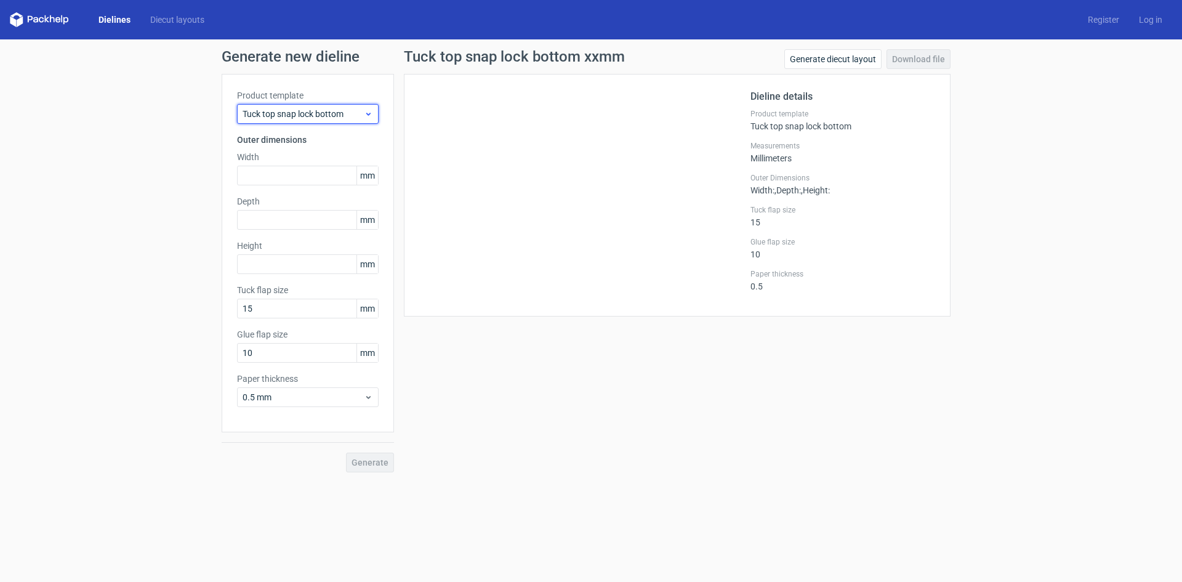
click at [358, 110] on span "Tuck top snap lock bottom" at bounding box center [303, 114] width 121 height 12
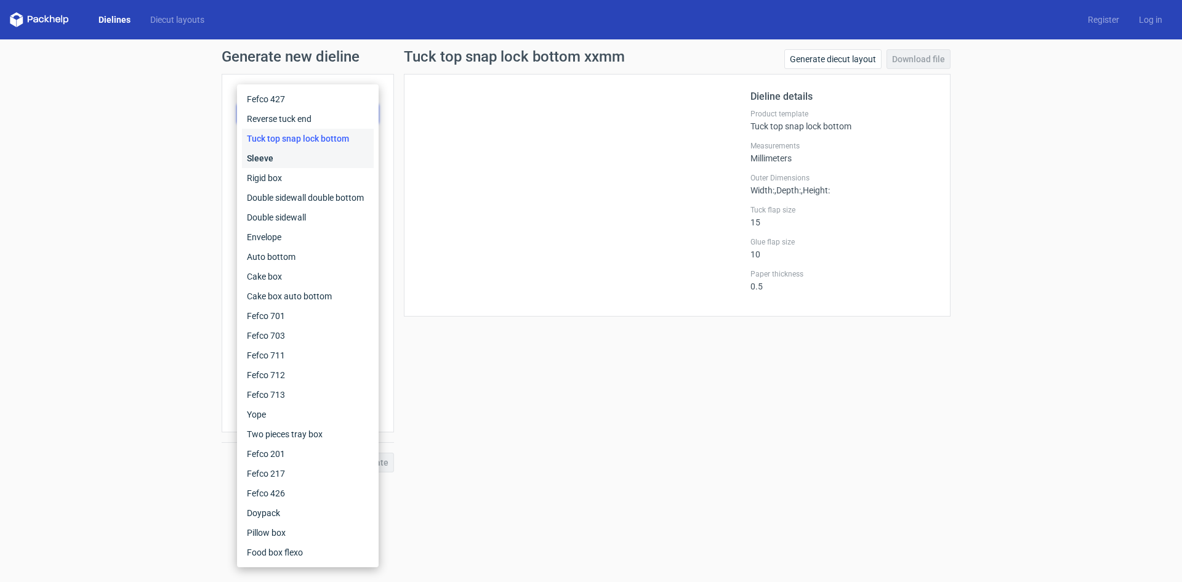
click at [279, 157] on div "Sleeve" at bounding box center [308, 158] width 132 height 20
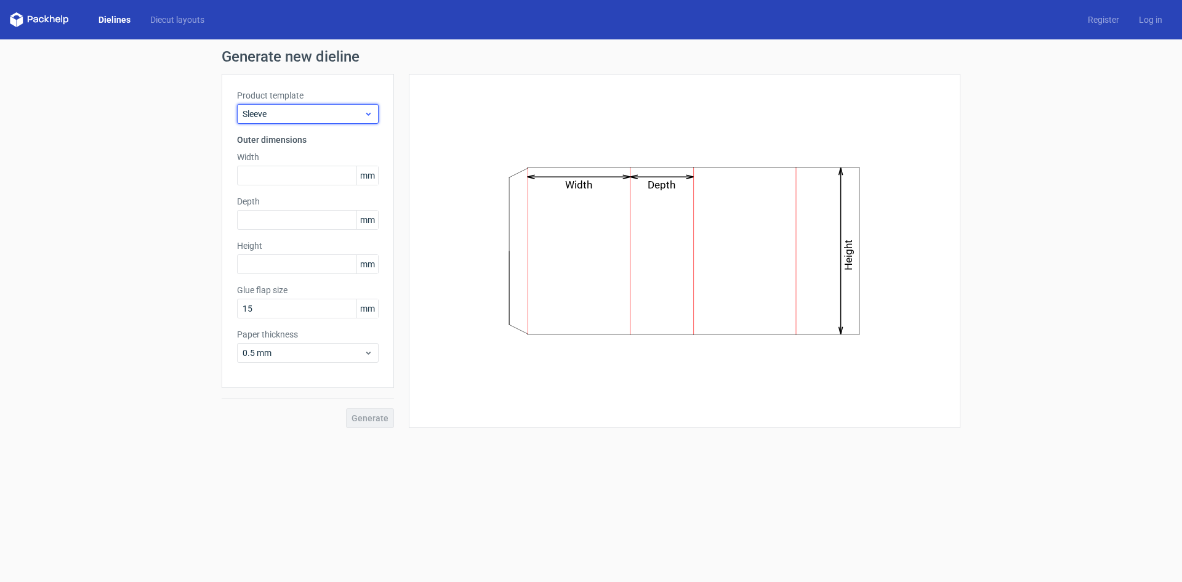
click at [363, 113] on span "Sleeve" at bounding box center [303, 114] width 121 height 12
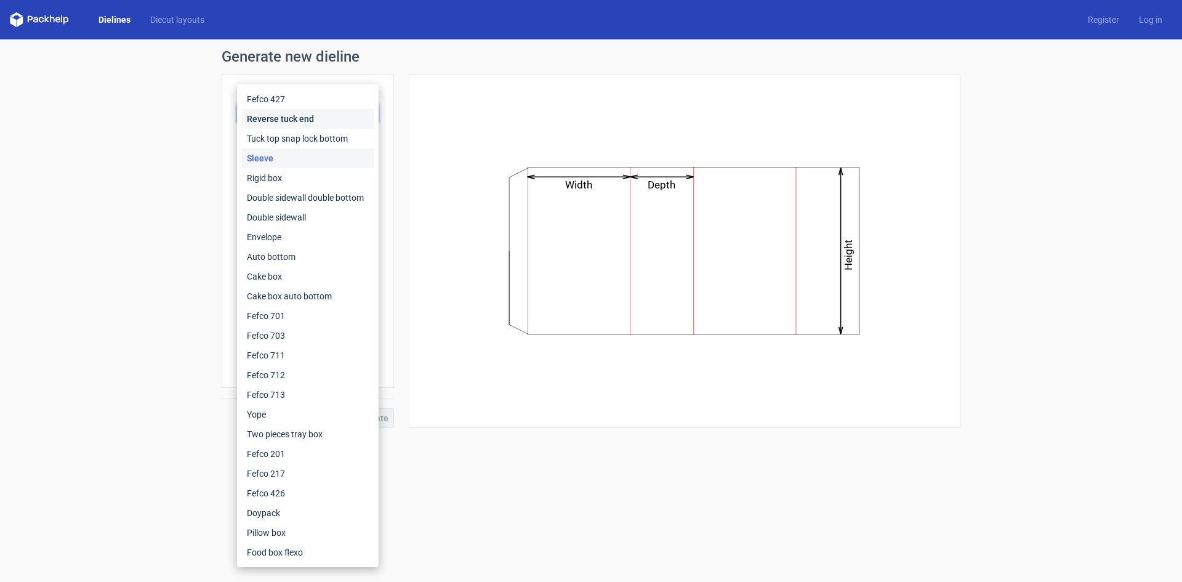
click at [294, 119] on div "Reverse tuck end" at bounding box center [308, 119] width 132 height 20
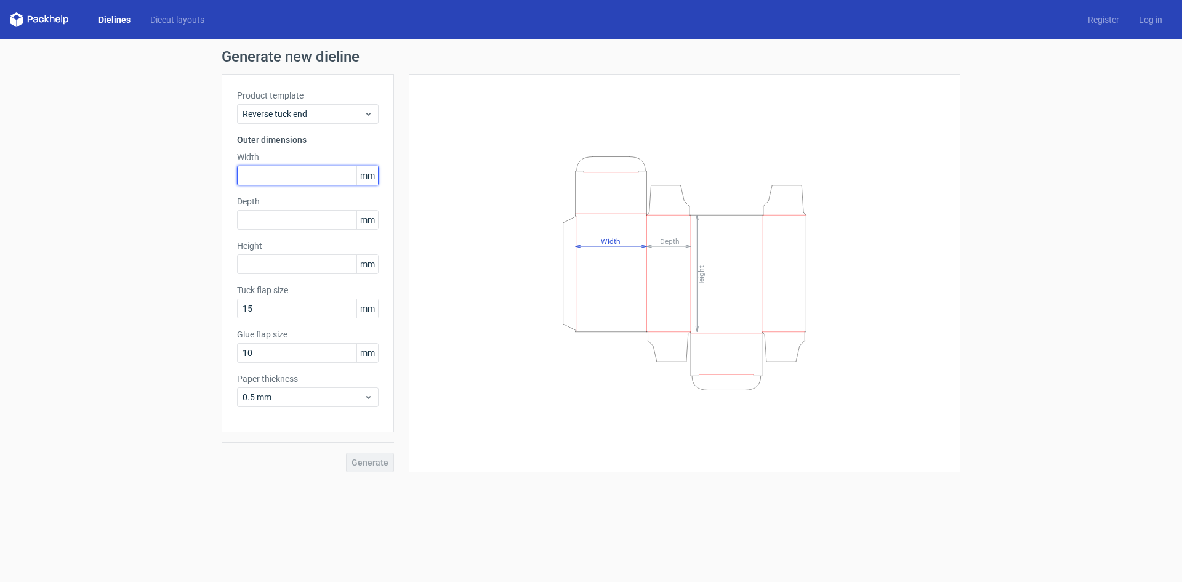
click at [266, 179] on input "text" at bounding box center [308, 176] width 142 height 20
type input "1"
type input "20"
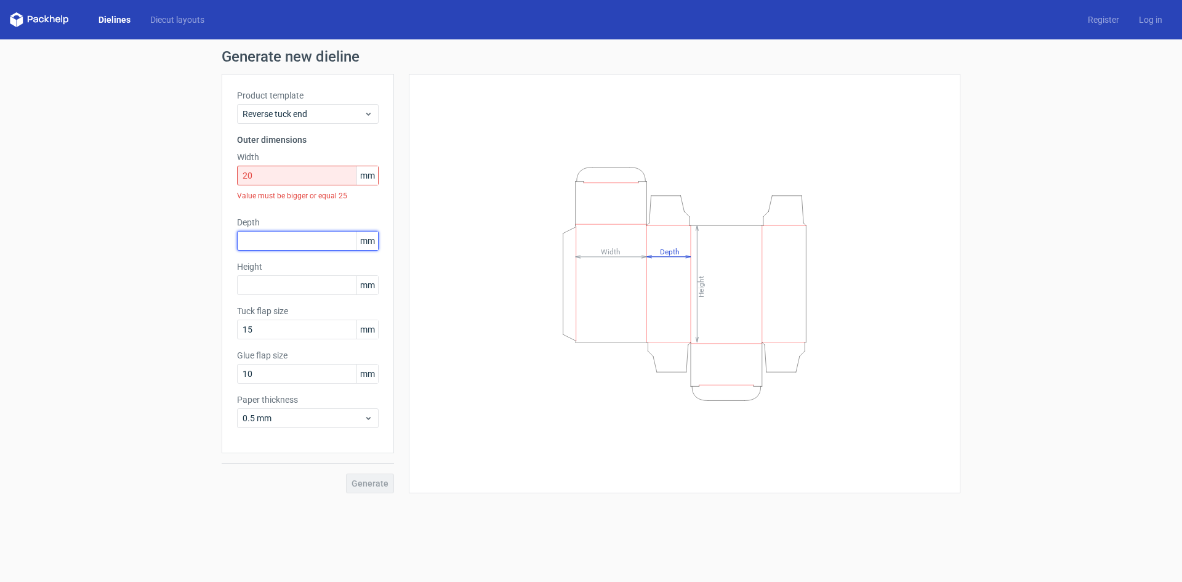
click at [257, 227] on div "Depth mm" at bounding box center [308, 233] width 142 height 34
type input "20"
click at [308, 302] on div "Product template Reverse tuck end Outer dimensions Width 20 mm Value must be bi…" at bounding box center [308, 263] width 172 height 379
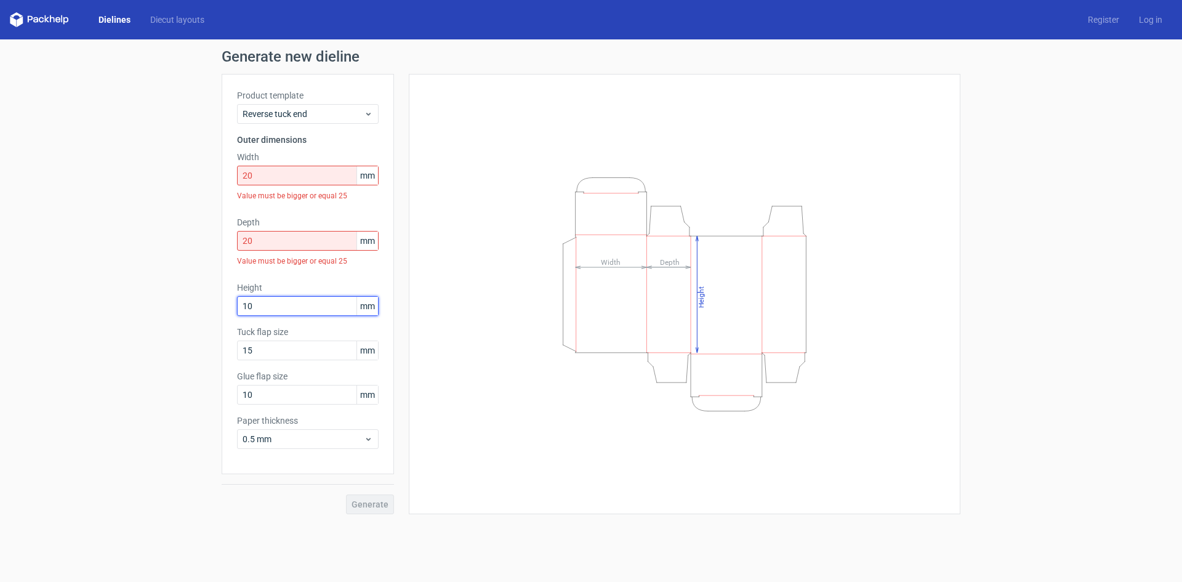
type input "10"
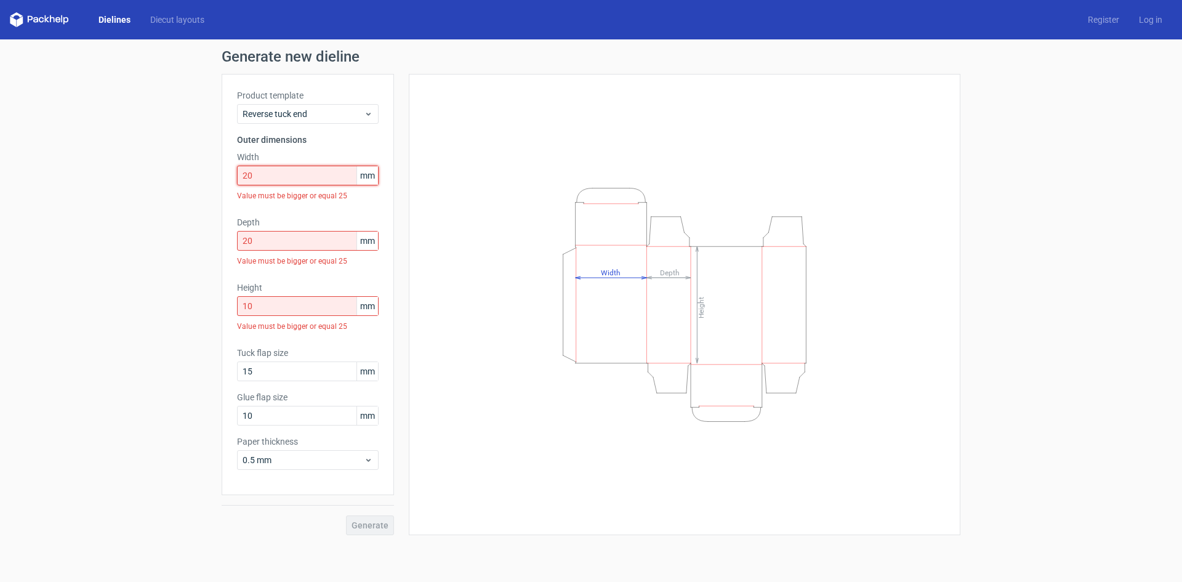
click at [288, 167] on input "20" at bounding box center [308, 176] width 142 height 20
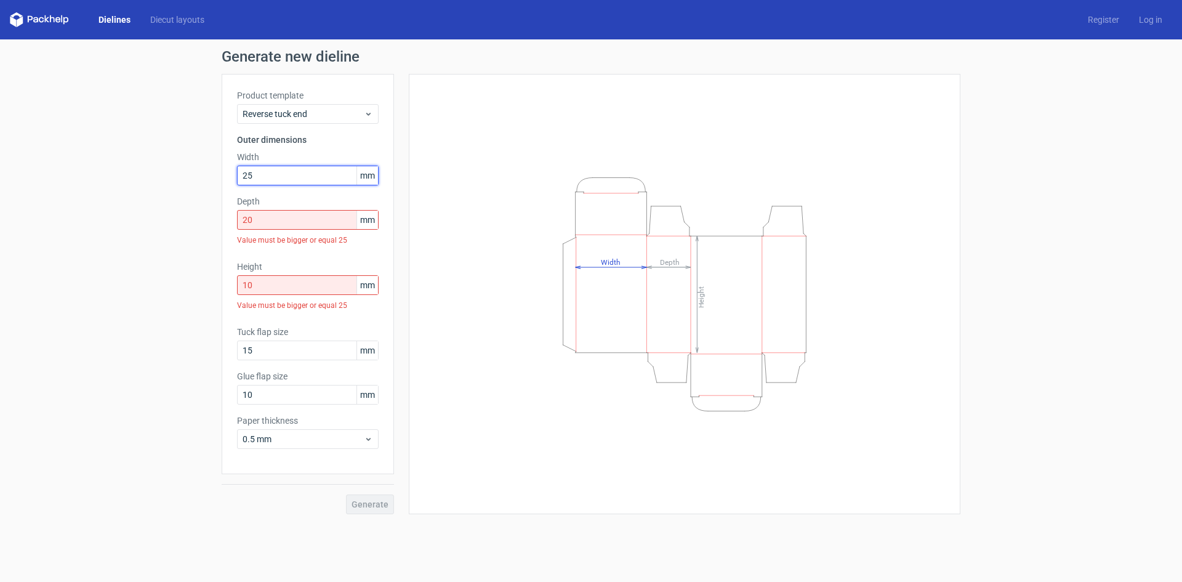
type input "25"
click at [278, 219] on input "20" at bounding box center [308, 220] width 142 height 20
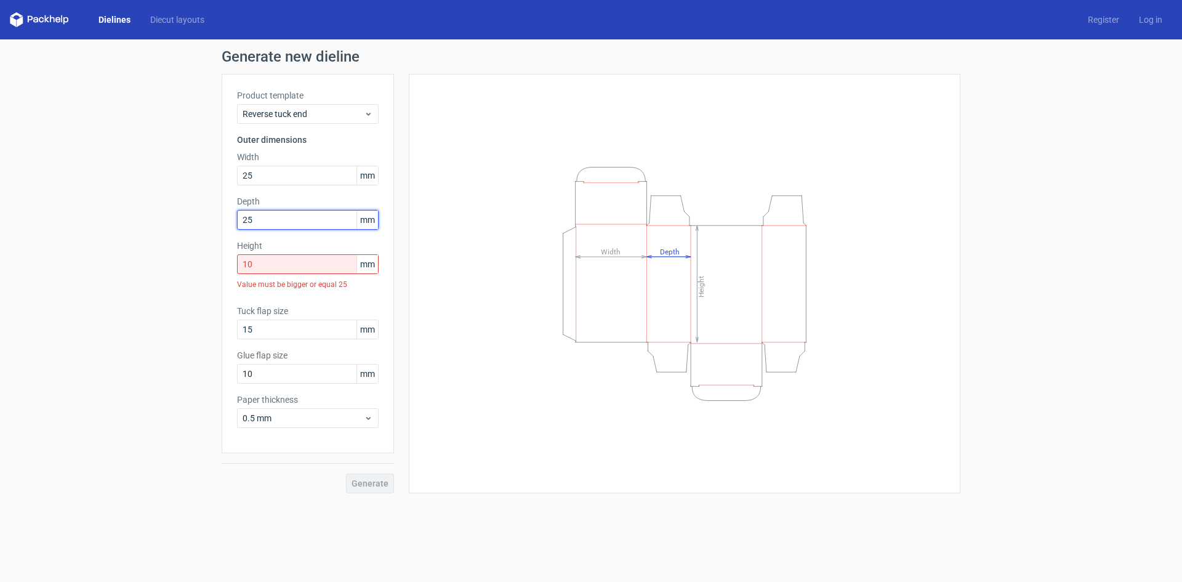
type input "25"
click at [273, 256] on input "10" at bounding box center [308, 264] width 142 height 20
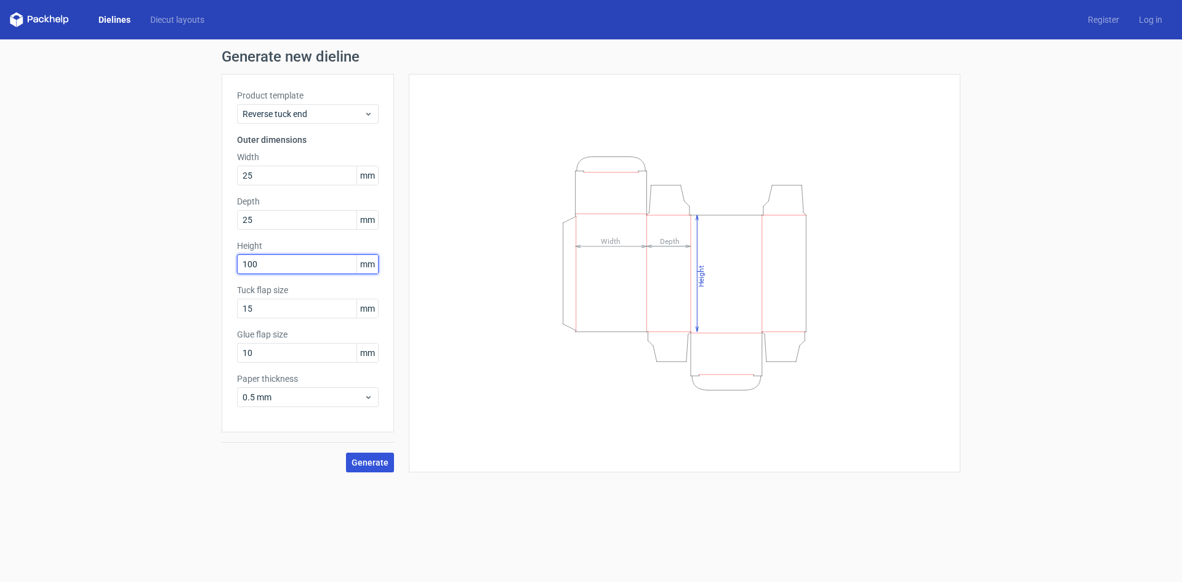
type input "100"
click at [392, 467] on button "Generate" at bounding box center [370, 462] width 48 height 20
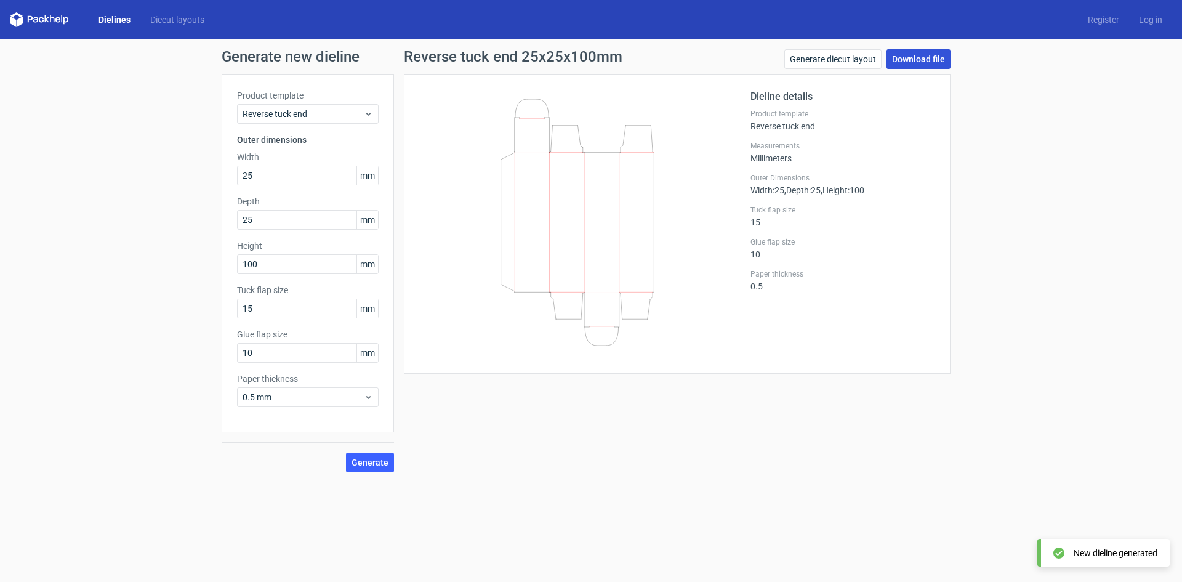
click at [902, 58] on link "Download file" at bounding box center [919, 59] width 64 height 20
click at [502, 438] on div "Reverse tuck end 25x25x100mm Generate diecut layout Download file Dieline detai…" at bounding box center [677, 260] width 566 height 423
click at [667, 433] on div "Reverse tuck end 25x25x100mm Generate diecut layout Download file Dieline detai…" at bounding box center [677, 260] width 566 height 423
